Goal: Task Accomplishment & Management: Use online tool/utility

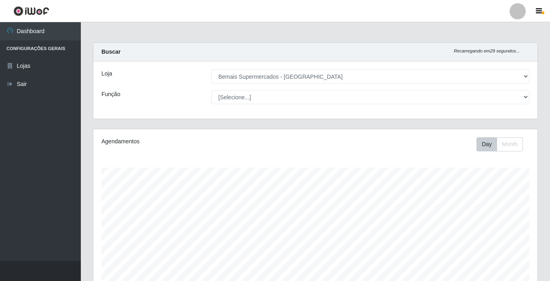
select select "250"
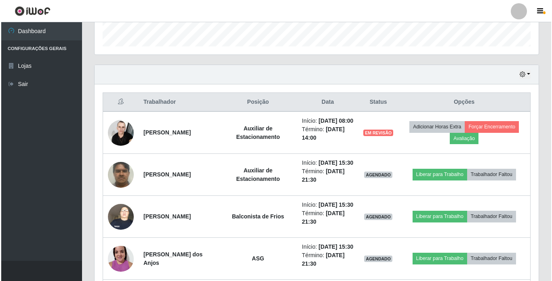
scroll to position [168, 444]
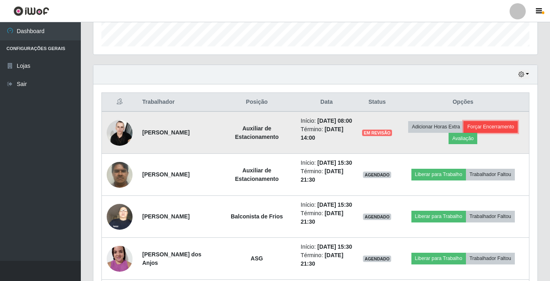
click at [496, 129] on button "Forçar Encerramento" at bounding box center [491, 126] width 54 height 11
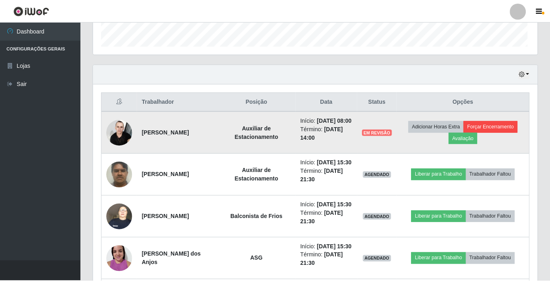
scroll to position [168, 440]
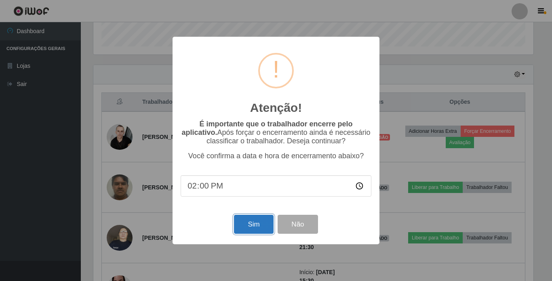
click at [242, 226] on button "Sim" at bounding box center [253, 224] width 39 height 19
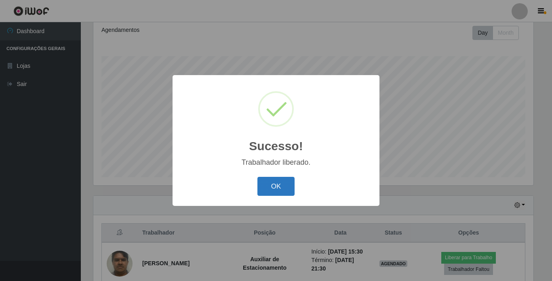
click at [266, 190] on button "OK" at bounding box center [276, 186] width 38 height 19
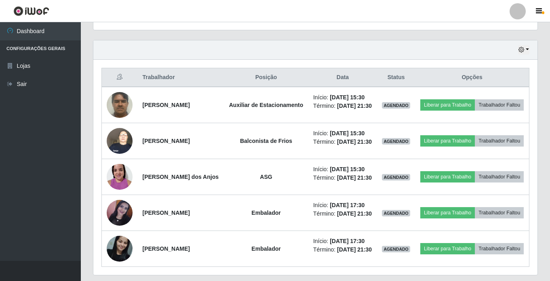
scroll to position [281, 0]
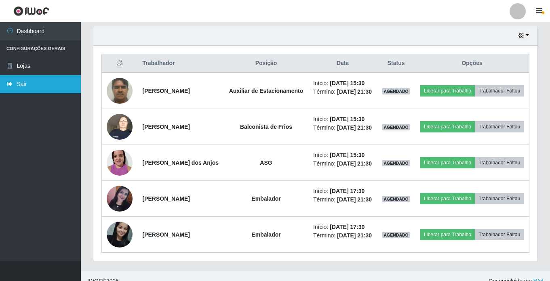
click at [37, 85] on link "Sair" at bounding box center [40, 84] width 81 height 18
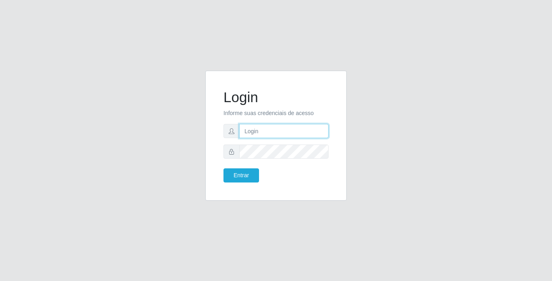
click at [259, 132] on input "text" at bounding box center [283, 131] width 89 height 14
type input "franciscojunior@bemais"
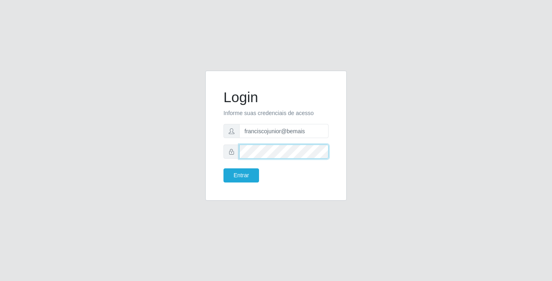
click at [223, 169] on button "Entrar" at bounding box center [241, 176] width 36 height 14
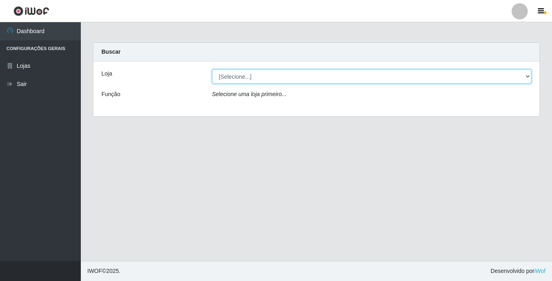
click at [250, 73] on select "[Selecione...] Bemais Supermercados - [GEOGRAPHIC_DATA]" at bounding box center [372, 77] width 320 height 14
select select "250"
click at [212, 70] on select "[Selecione...] Bemais Supermercados - [GEOGRAPHIC_DATA]" at bounding box center [372, 77] width 320 height 14
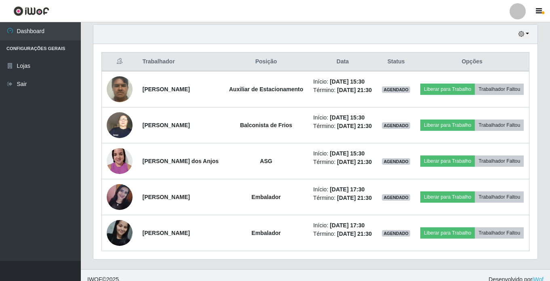
scroll to position [322, 0]
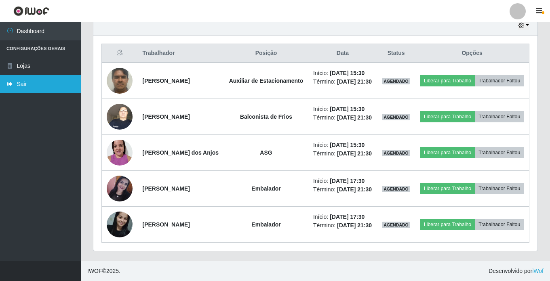
click at [24, 83] on link "Sair" at bounding box center [40, 84] width 81 height 18
